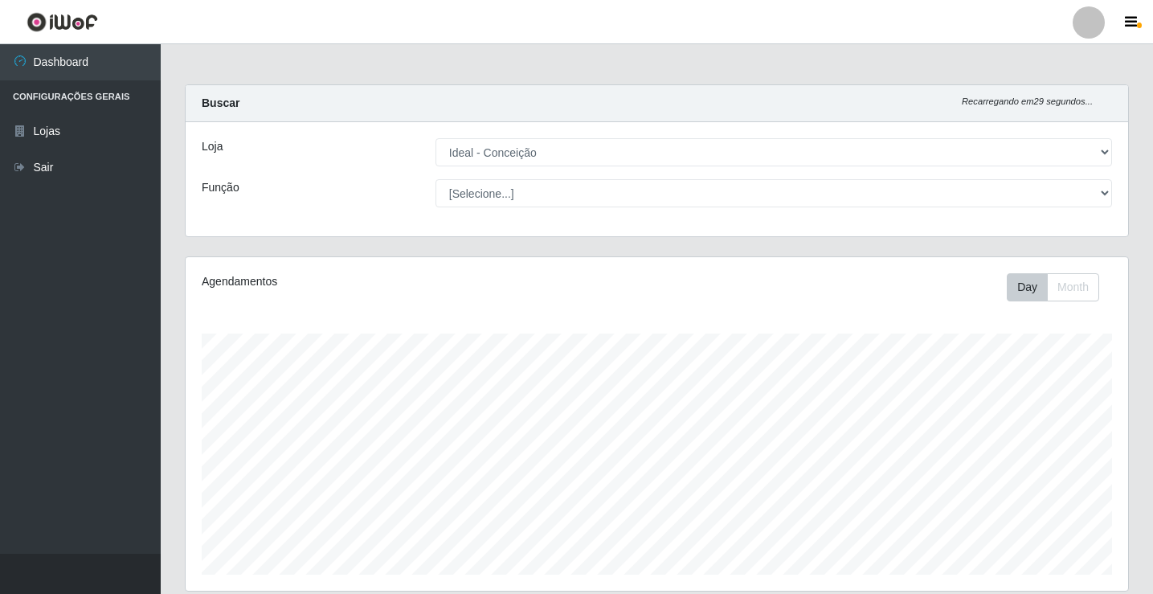
select select "231"
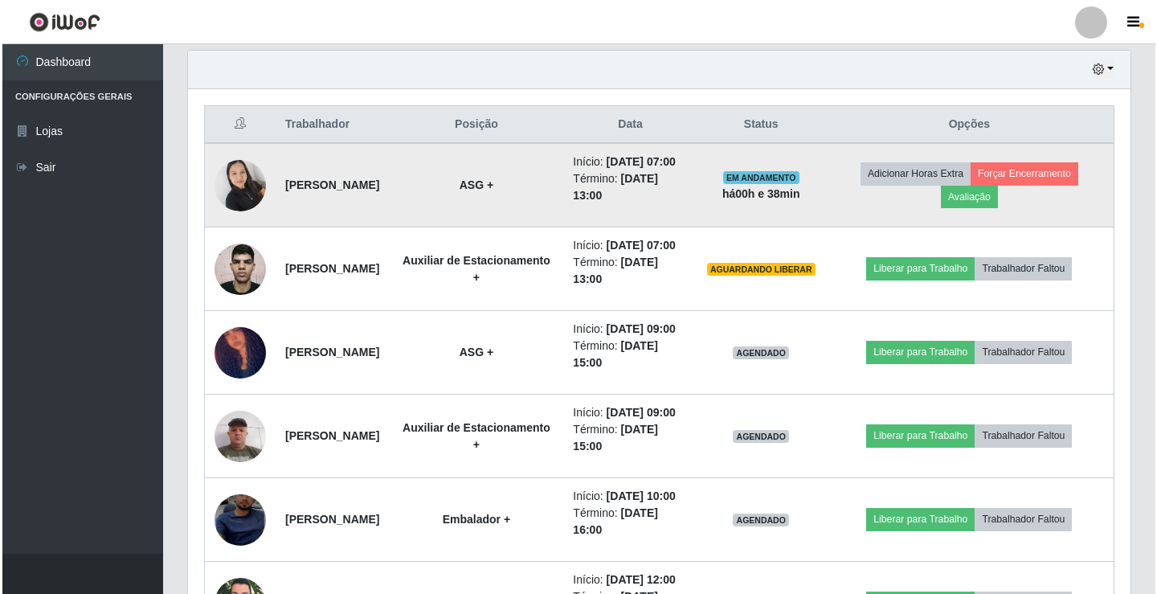
scroll to position [589, 0]
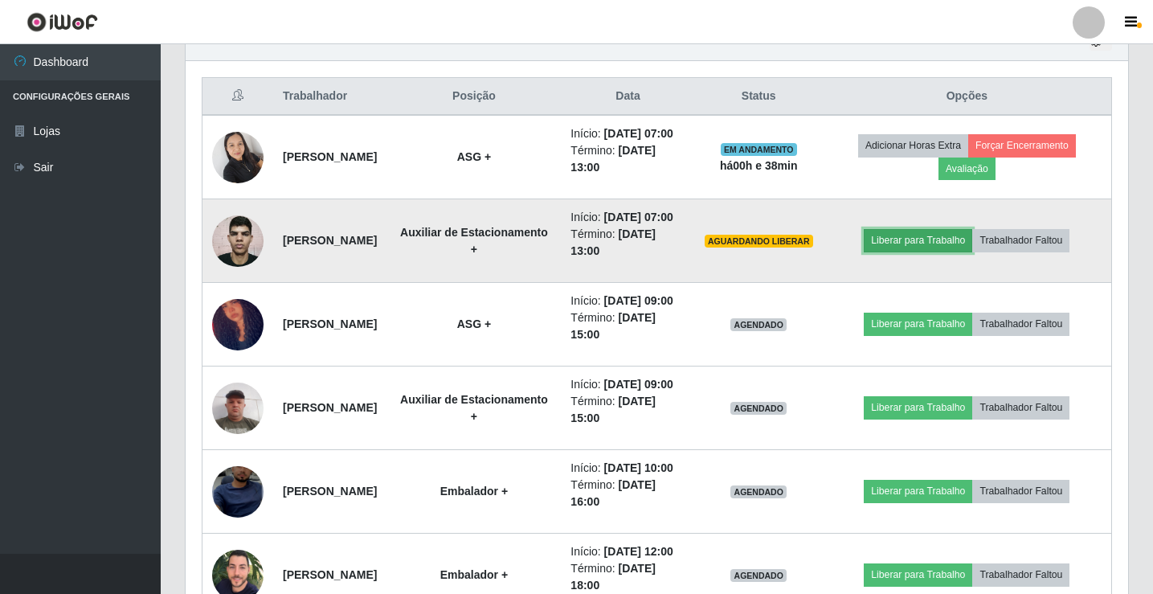
click at [936, 251] on button "Liberar para Trabalho" at bounding box center [917, 240] width 108 height 22
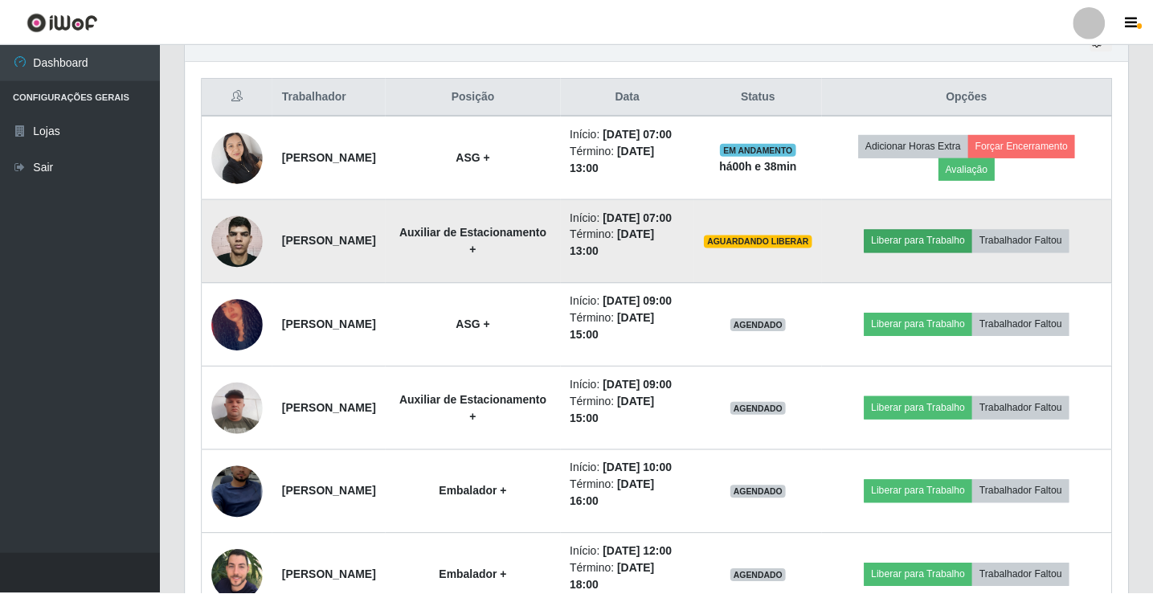
scroll to position [333, 934]
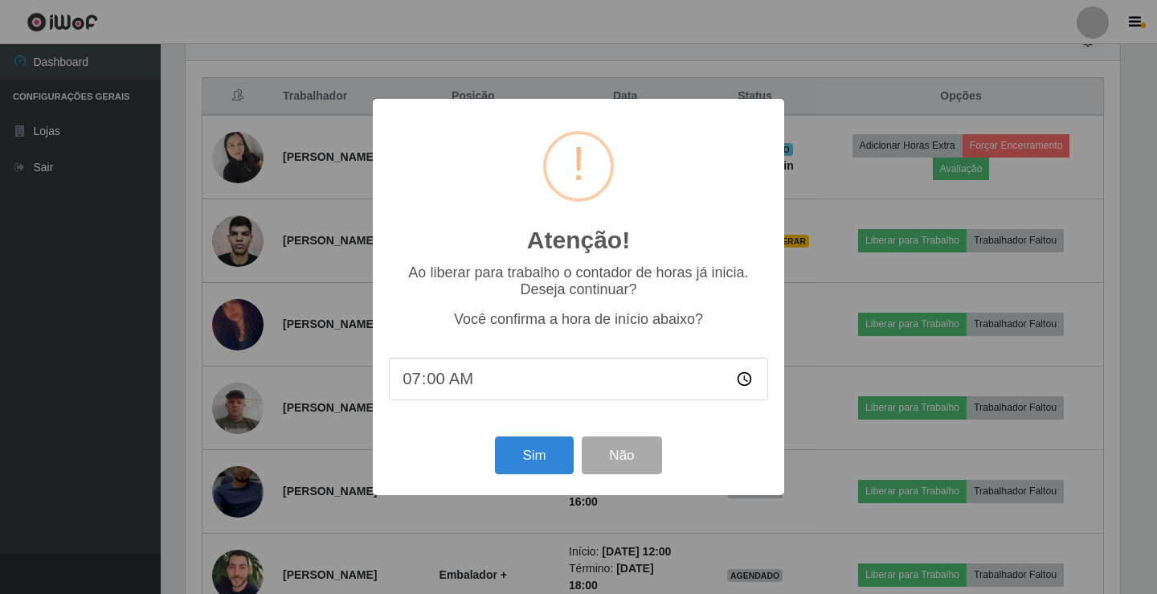
click at [439, 379] on input "07:00" at bounding box center [578, 378] width 379 height 43
type input "07:38"
click at [537, 467] on button "Sim" at bounding box center [534, 455] width 78 height 38
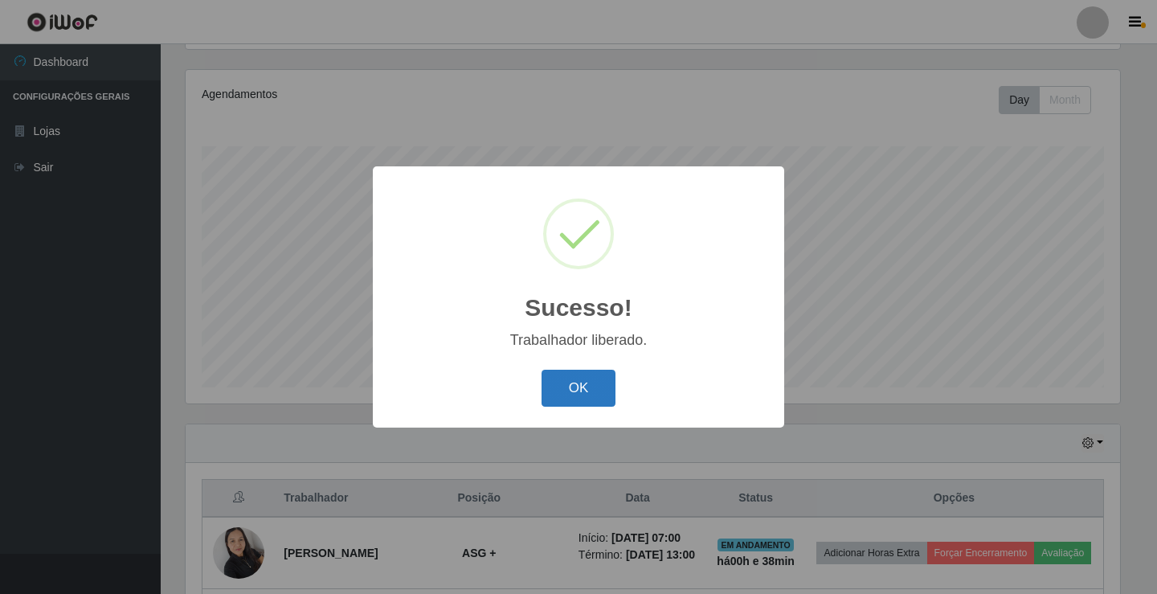
click at [582, 383] on button "OK" at bounding box center [578, 388] width 75 height 38
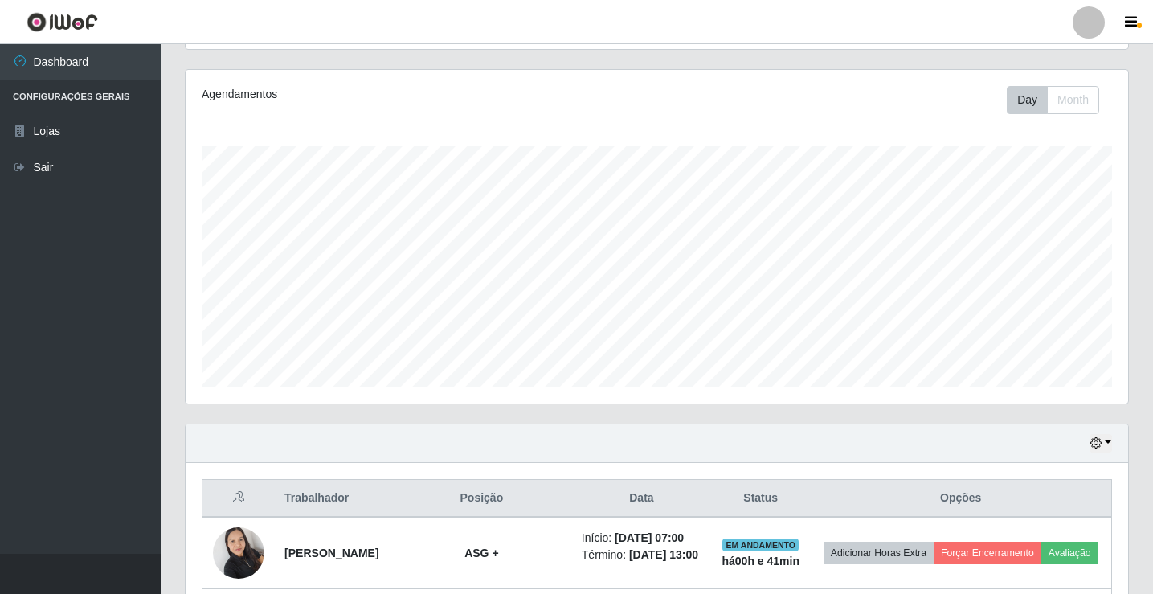
scroll to position [508, 0]
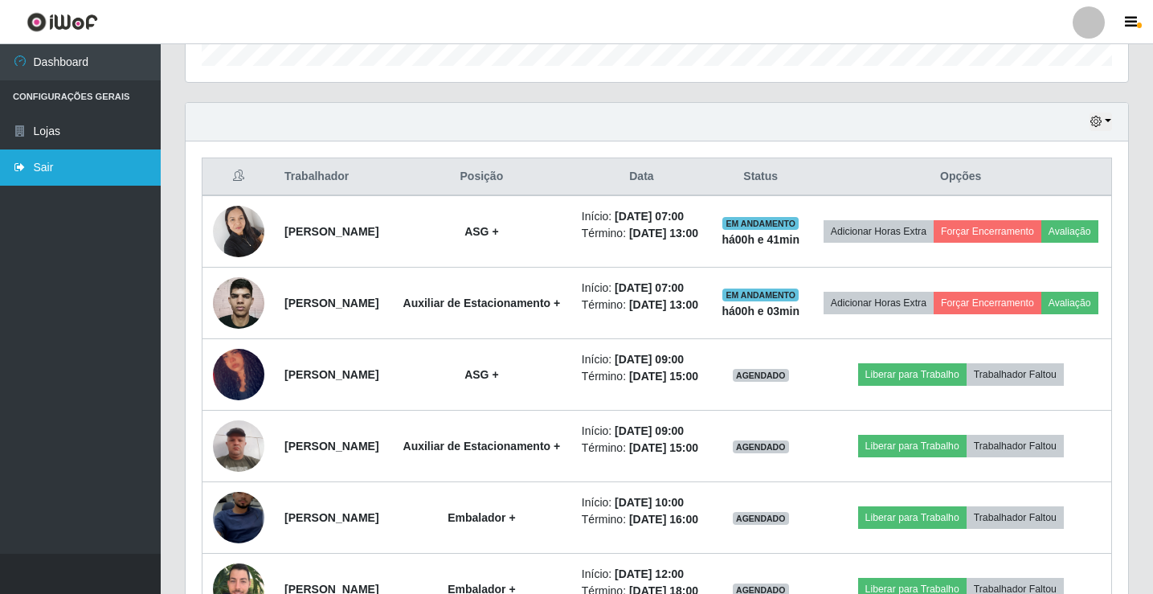
click at [68, 173] on link "Sair" at bounding box center [80, 167] width 161 height 36
